Goal: Task Accomplishment & Management: Use online tool/utility

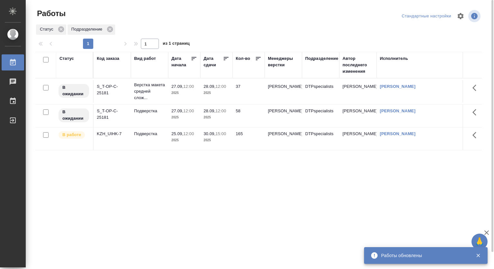
click at [327, 58] on div "Подразделение" at bounding box center [321, 58] width 33 height 6
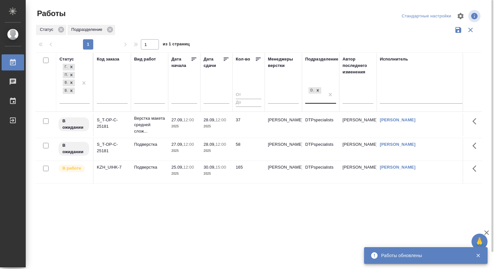
click at [319, 102] on div "DTPspecialists" at bounding box center [314, 94] width 19 height 17
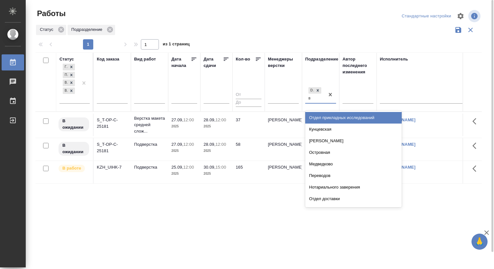
type input "ве"
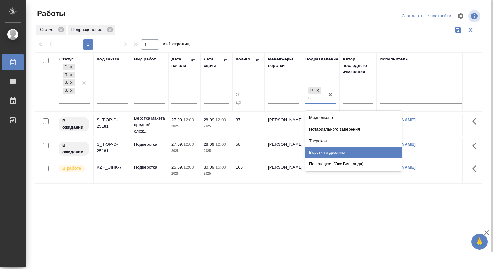
click at [324, 152] on div "Верстки и дизайна" at bounding box center [353, 153] width 97 height 12
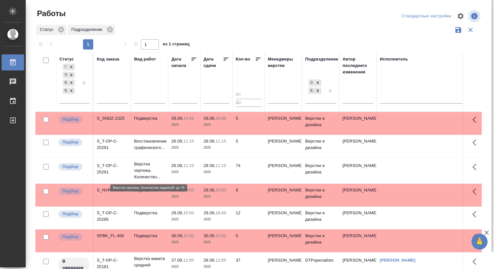
click at [152, 165] on p "Верстка чертежа. Количество..." at bounding box center [149, 170] width 31 height 19
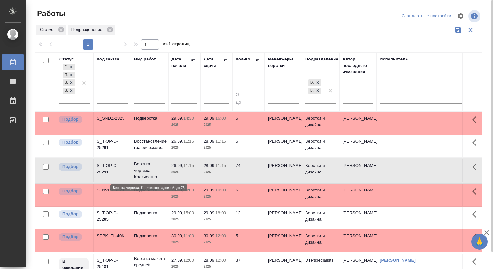
click at [144, 169] on p "Верстка чертежа. Количество..." at bounding box center [149, 170] width 31 height 19
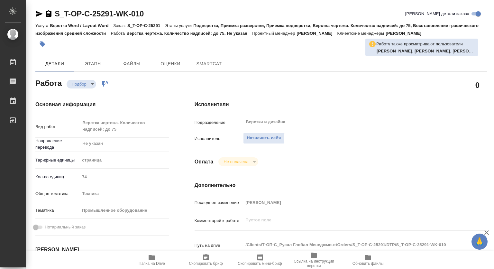
type textarea "x"
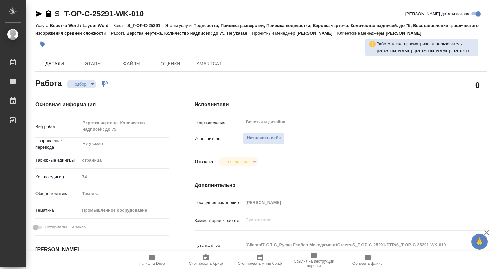
type textarea "x"
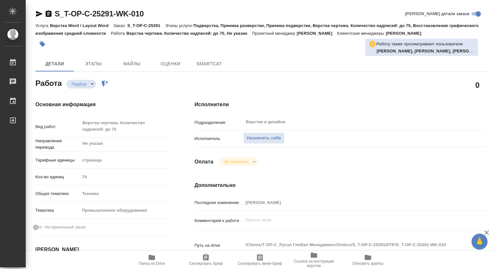
type textarea "x"
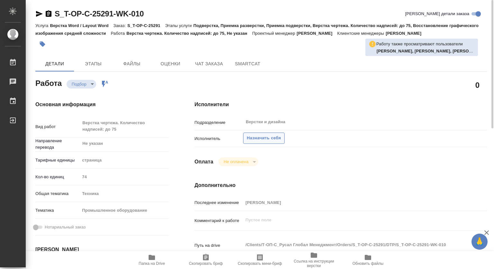
type textarea "x"
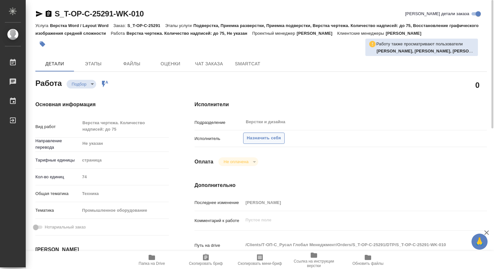
type textarea "x"
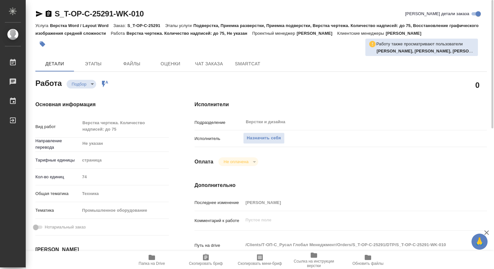
click at [160, 258] on span "Папка на Drive" at bounding box center [152, 260] width 46 height 12
